Goal: Task Accomplishment & Management: Manage account settings

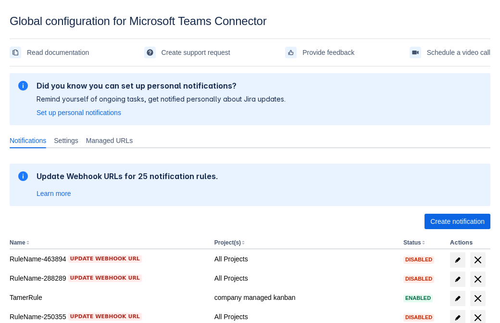
click at [457, 221] on span "Create notification" at bounding box center [457, 221] width 54 height 15
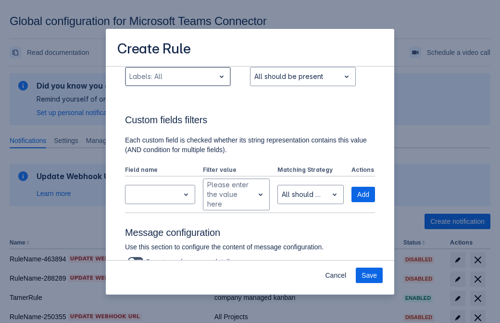
click at [177, 82] on div "Scrollable content" at bounding box center [170, 77] width 82 height 12
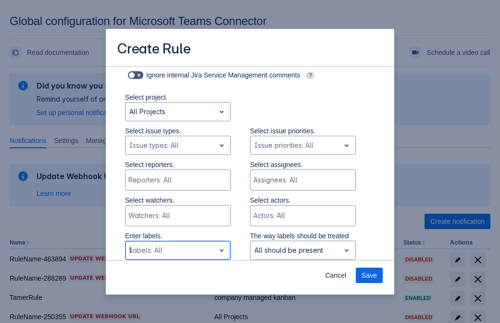
type input "104988_label"
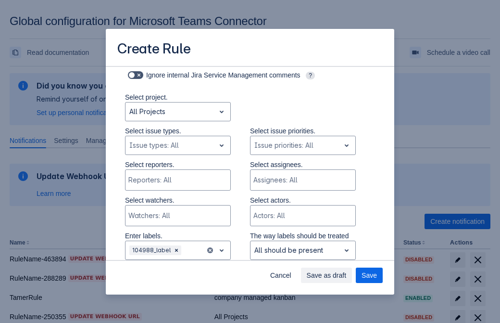
scroll to position [630, 0]
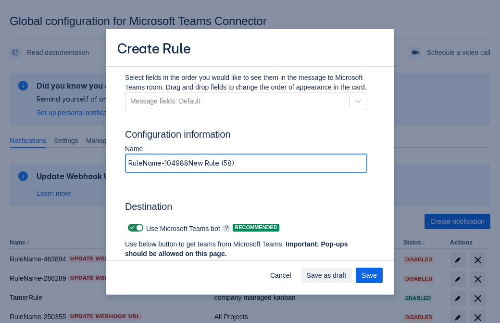
type input "RuleName-104988New Rule (58)"
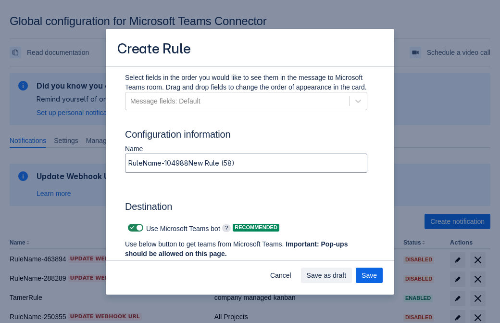
click at [131, 227] on span "Scrollable content" at bounding box center [132, 228] width 8 height 8
click at [131, 227] on input "Scrollable content" at bounding box center [131, 228] width 6 height 6
checkbox input "false"
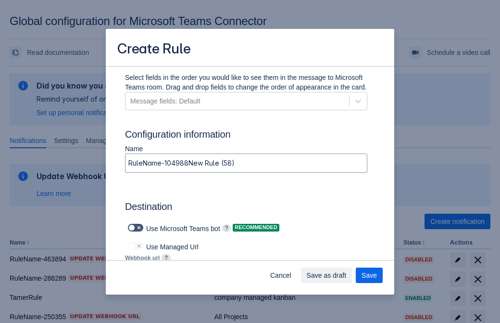
type input "https://prod-172.westeurope.logic.azure.com:443/workflows/ae977bb6ae334c9d95dfe…"
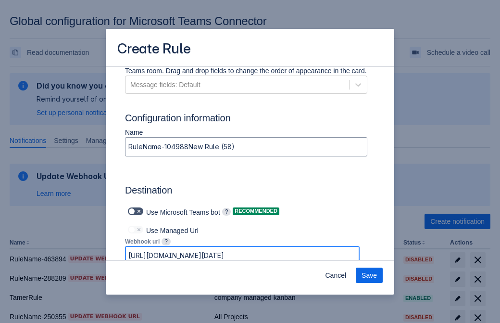
click at [369, 275] on span "Save" at bounding box center [369, 274] width 15 height 15
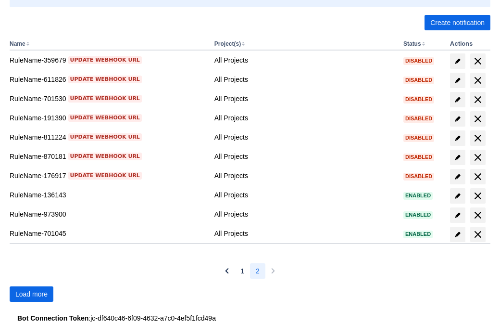
click at [31, 294] on span "Load more" at bounding box center [31, 293] width 32 height 15
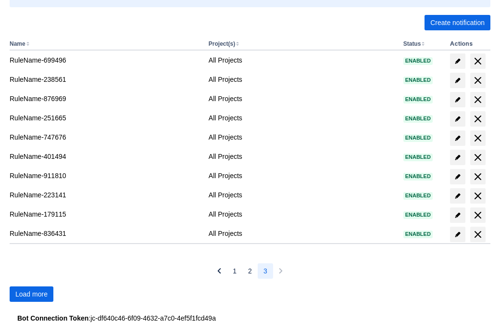
click at [31, 294] on span "Load more" at bounding box center [31, 293] width 32 height 15
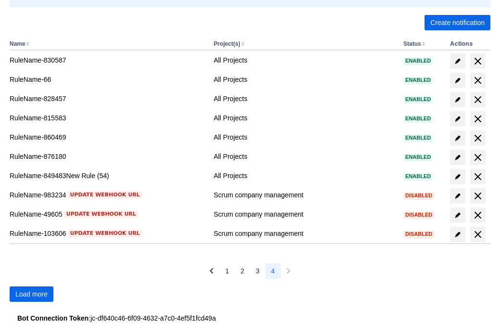
click at [31, 294] on span "Load more" at bounding box center [31, 293] width 32 height 15
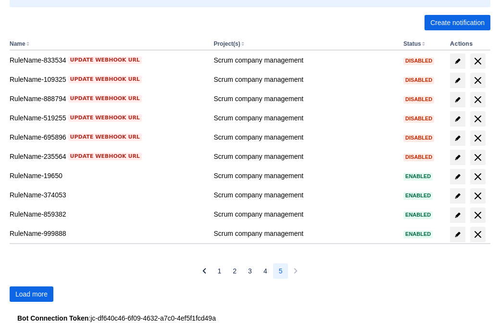
click at [31, 294] on span "Load more" at bounding box center [31, 293] width 32 height 15
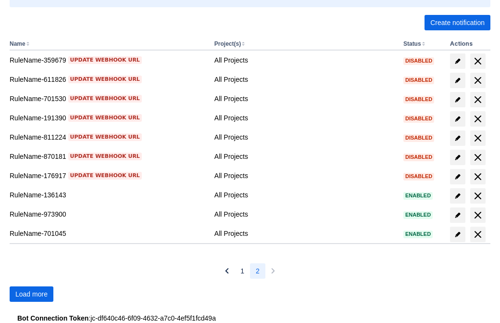
click at [31, 294] on span "Load more" at bounding box center [31, 293] width 32 height 15
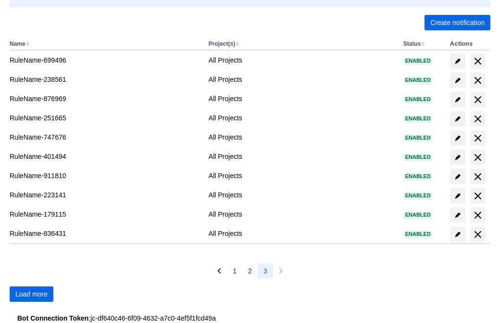
click at [31, 294] on span "Load more" at bounding box center [31, 293] width 32 height 15
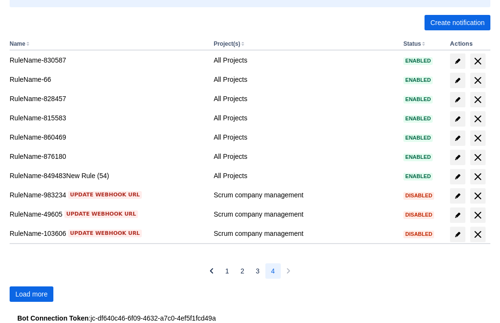
click at [31, 294] on span "Load more" at bounding box center [31, 293] width 32 height 15
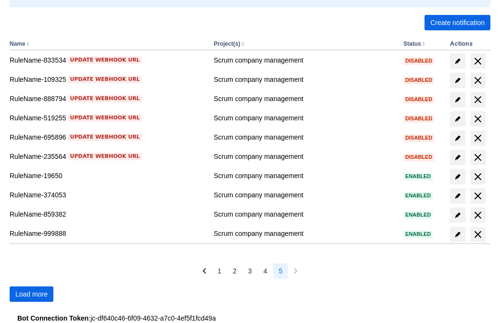
click at [31, 294] on span "Load more" at bounding box center [31, 293] width 32 height 15
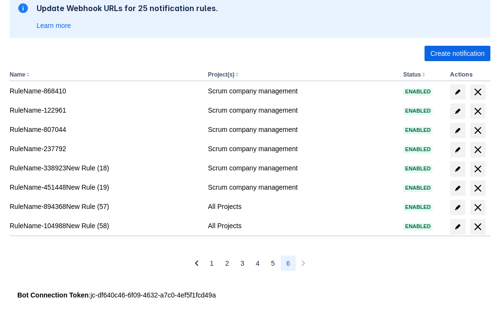
scroll to position [168, 0]
click at [478, 227] on span "delete" at bounding box center [478, 227] width 12 height 12
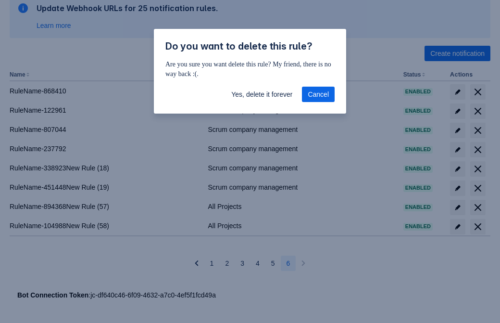
click at [262, 94] on span "Yes, delete it forever" at bounding box center [261, 94] width 61 height 15
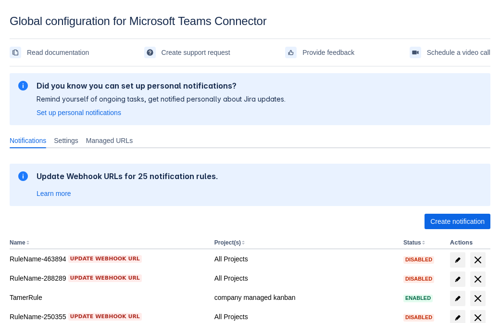
click at [457, 221] on span "Create notification" at bounding box center [457, 221] width 54 height 15
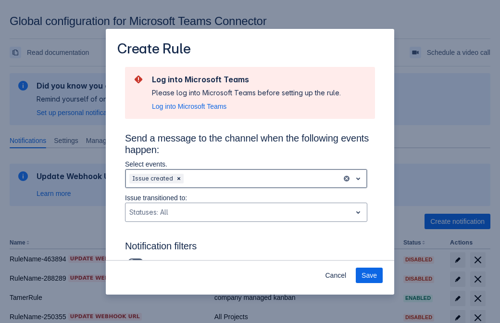
click at [246, 178] on div "Scrollable content" at bounding box center [262, 179] width 152 height 12
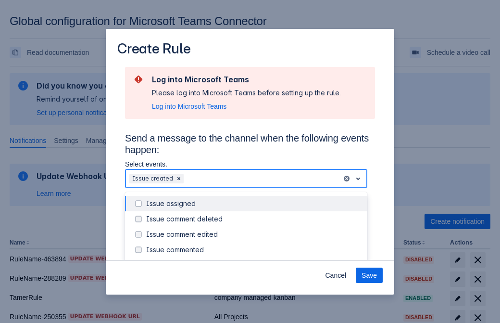
click at [254, 260] on div "Issue created" at bounding box center [253, 265] width 215 height 10
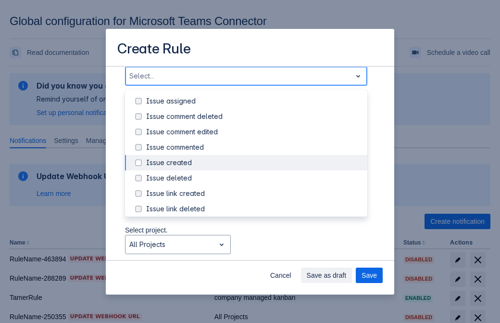
click at [254, 250] on div "Issue updated" at bounding box center [253, 255] width 215 height 10
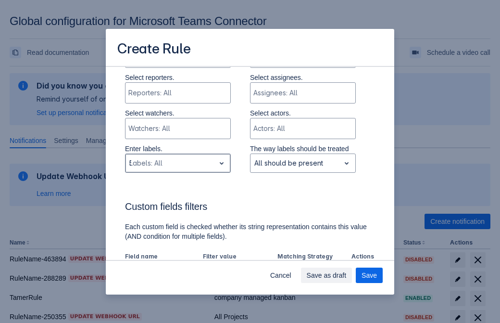
type input "5537_label"
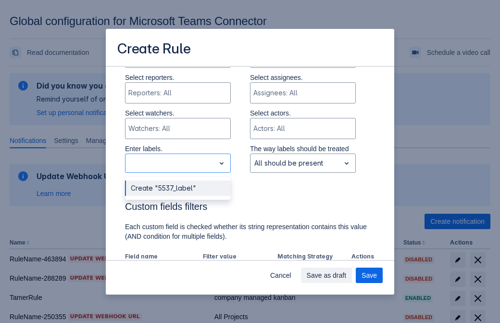
scroll to position [630, 0]
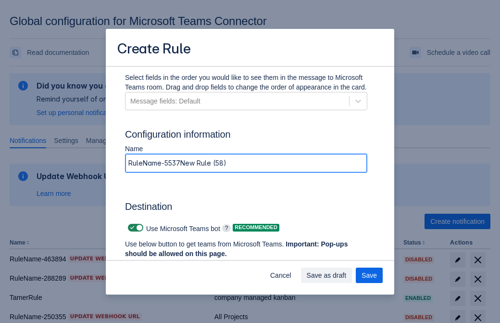
type input "RuleName-5537New Rule (58)"
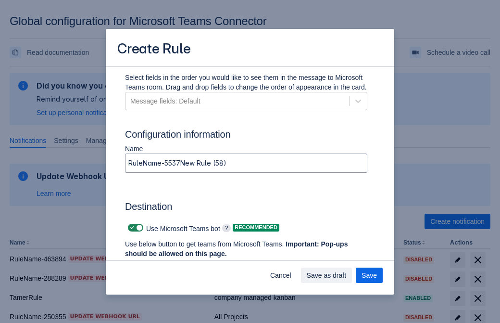
click at [131, 227] on span "Scrollable content" at bounding box center [132, 228] width 8 height 8
click at [131, 227] on input "Scrollable content" at bounding box center [131, 228] width 6 height 6
checkbox input "false"
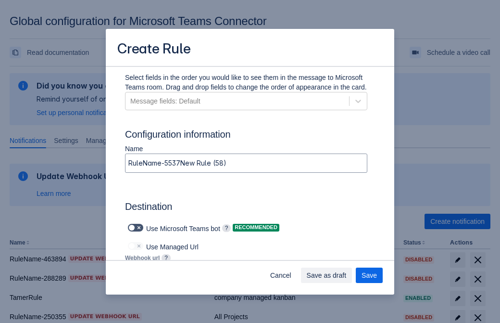
type input "https://prod-112.westeurope.logic.azure.com:443/workflows/bae959254738451b85002…"
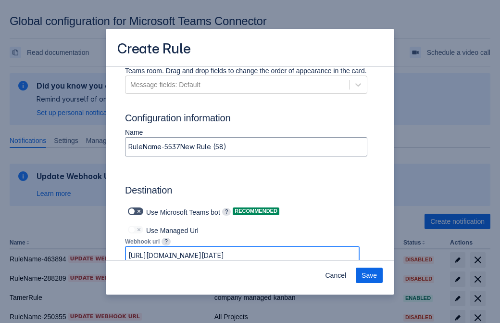
click at [369, 275] on span "Save" at bounding box center [369, 274] width 15 height 15
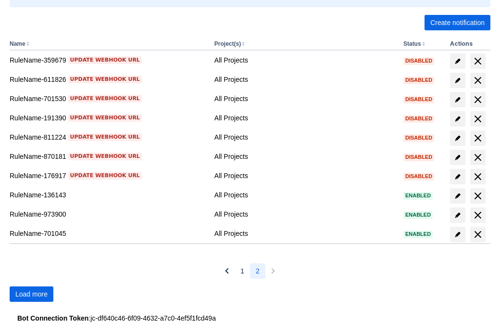
click at [31, 294] on span "Load more" at bounding box center [31, 293] width 32 height 15
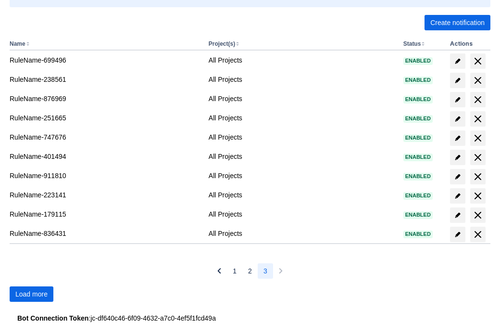
click at [31, 294] on span "Load more" at bounding box center [31, 293] width 32 height 15
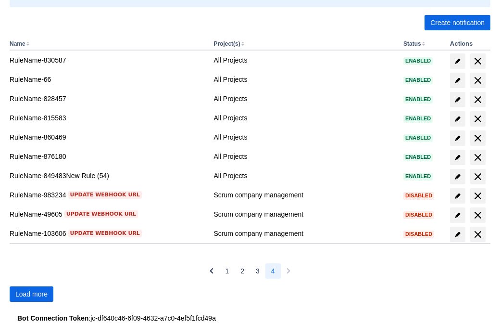
click at [31, 294] on span "Load more" at bounding box center [31, 293] width 32 height 15
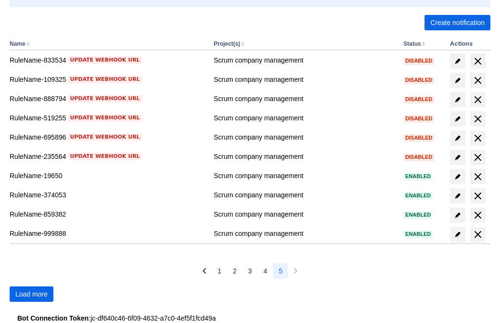
click at [31, 294] on span "Load more" at bounding box center [31, 293] width 32 height 15
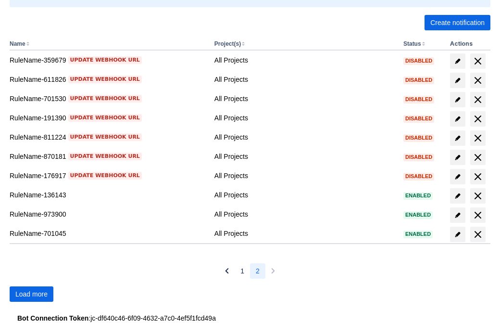
click at [31, 294] on span "Load more" at bounding box center [31, 293] width 32 height 15
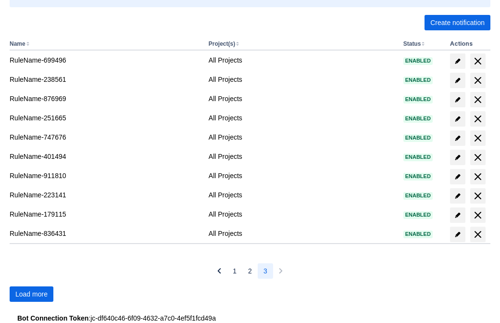
click at [31, 294] on span "Load more" at bounding box center [31, 293] width 32 height 15
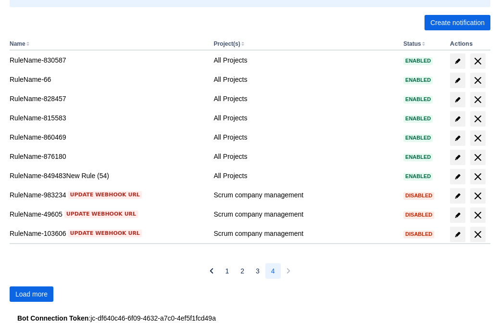
click at [31, 294] on span "Load more" at bounding box center [31, 293] width 32 height 15
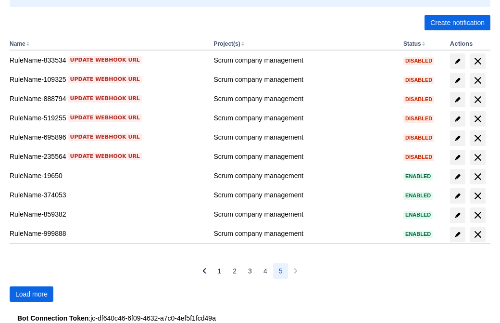
click at [31, 294] on span "Load more" at bounding box center [31, 293] width 32 height 15
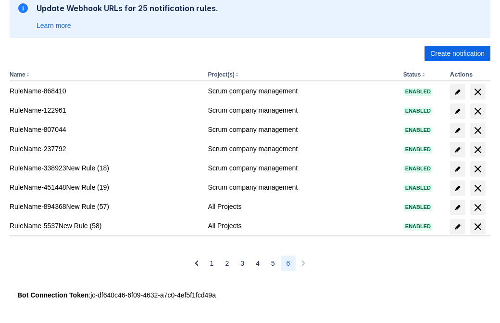
scroll to position [168, 0]
click at [478, 227] on span "delete" at bounding box center [478, 227] width 12 height 12
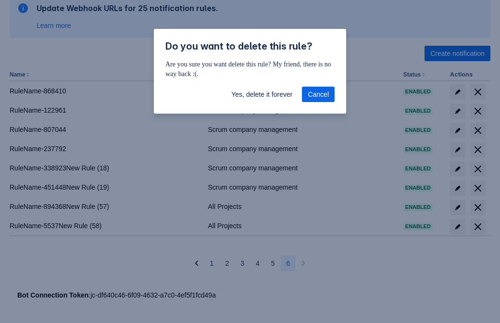
click at [262, 94] on span "Yes, delete it forever" at bounding box center [261, 94] width 61 height 15
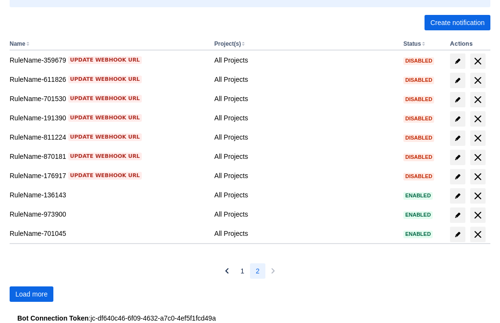
click at [31, 294] on span "Load more" at bounding box center [31, 293] width 32 height 15
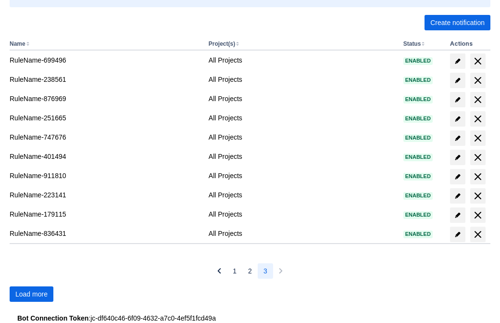
click at [31, 294] on span "Load more" at bounding box center [31, 293] width 32 height 15
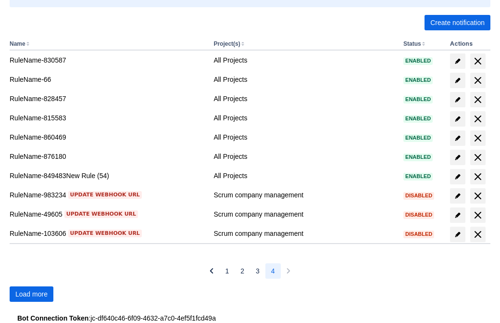
click at [31, 294] on span "Load more" at bounding box center [31, 293] width 32 height 15
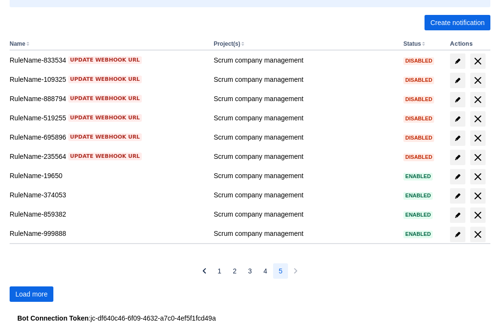
click at [31, 294] on span "Load more" at bounding box center [31, 293] width 32 height 15
